Goal: Ask a question

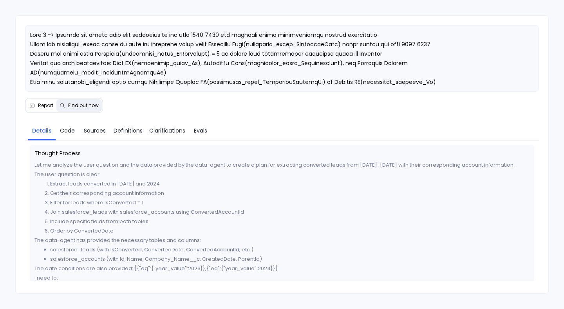
scroll to position [266, 0]
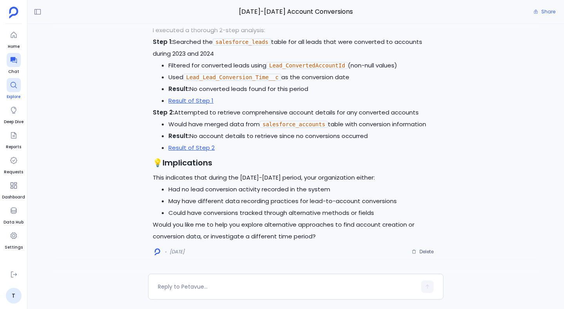
scroll to position [-790, 0]
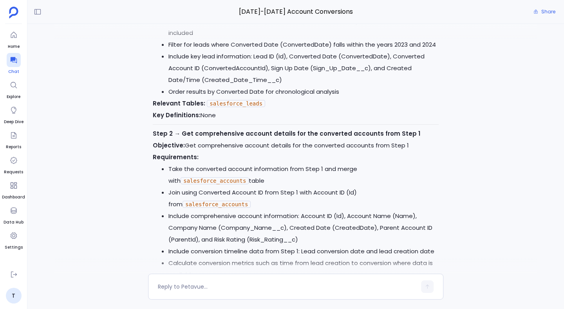
click at [16, 65] on div at bounding box center [14, 60] width 14 height 14
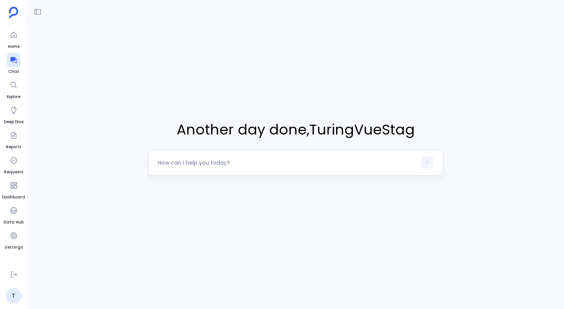
click at [176, 164] on textarea at bounding box center [287, 163] width 259 height 8
type textarea "Do churn analysis on my q3 data"
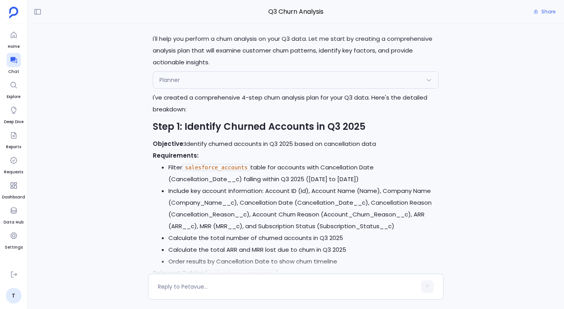
scroll to position [-674, 0]
